Goal: Transaction & Acquisition: Purchase product/service

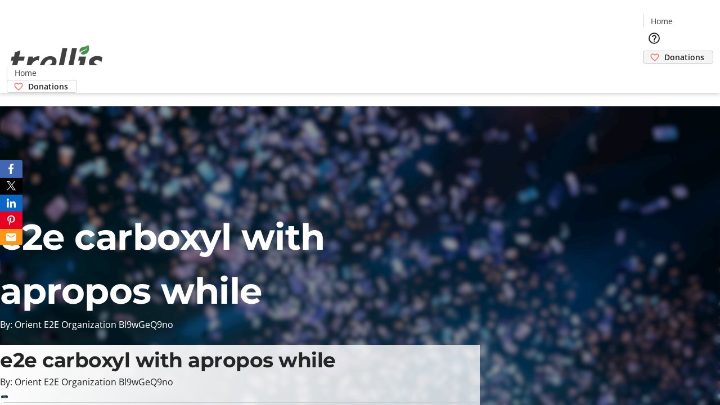
click at [664, 51] on span "Donations" at bounding box center [684, 57] width 40 height 12
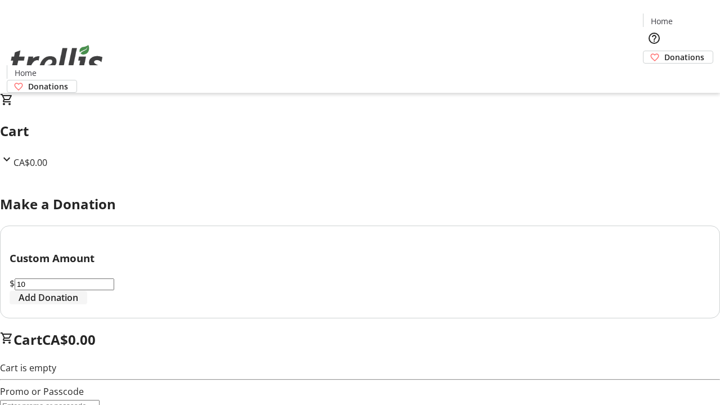
click at [78, 304] on span "Add Donation" at bounding box center [49, 297] width 60 height 13
